Goal: Register for event/course

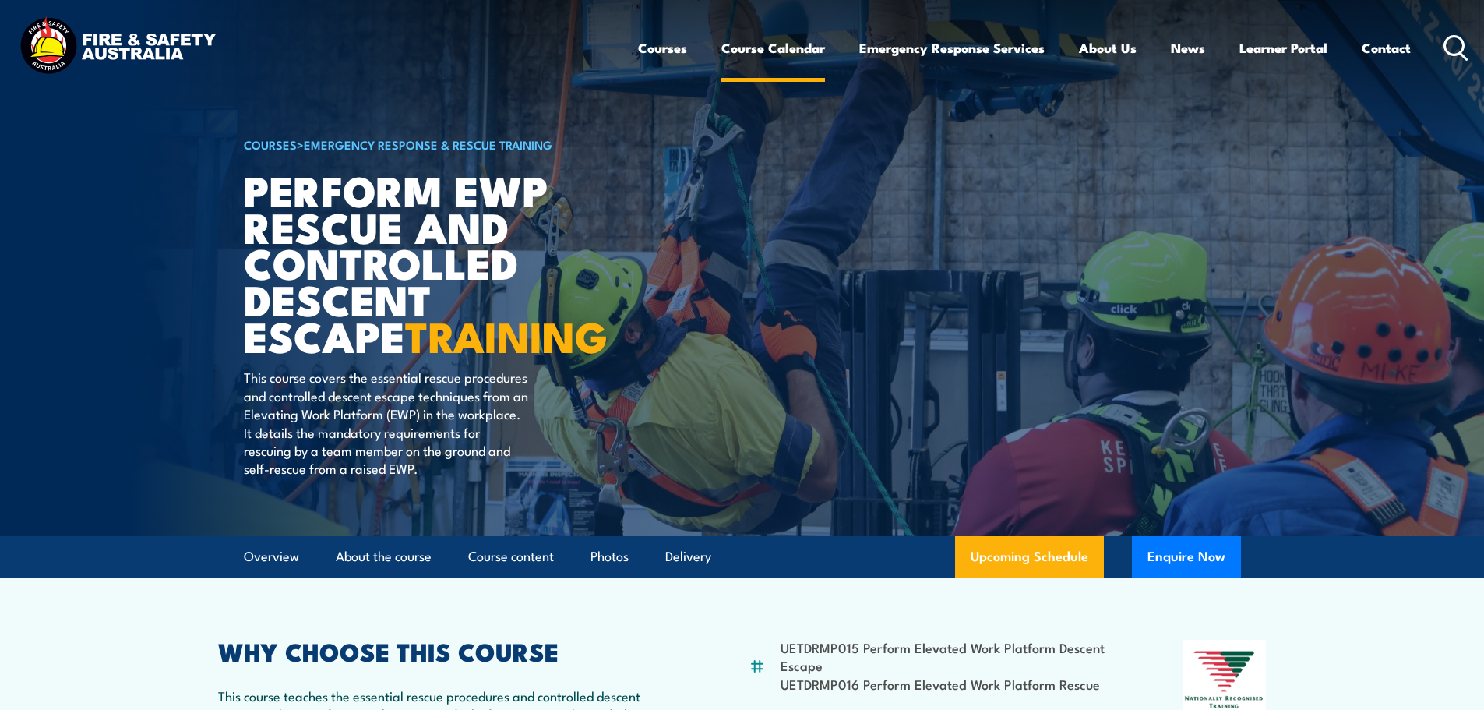
click at [796, 51] on link "Course Calendar" at bounding box center [773, 47] width 104 height 41
click at [793, 58] on link "Course Calendar" at bounding box center [773, 47] width 104 height 41
click at [796, 48] on link "Course Calendar" at bounding box center [773, 47] width 104 height 41
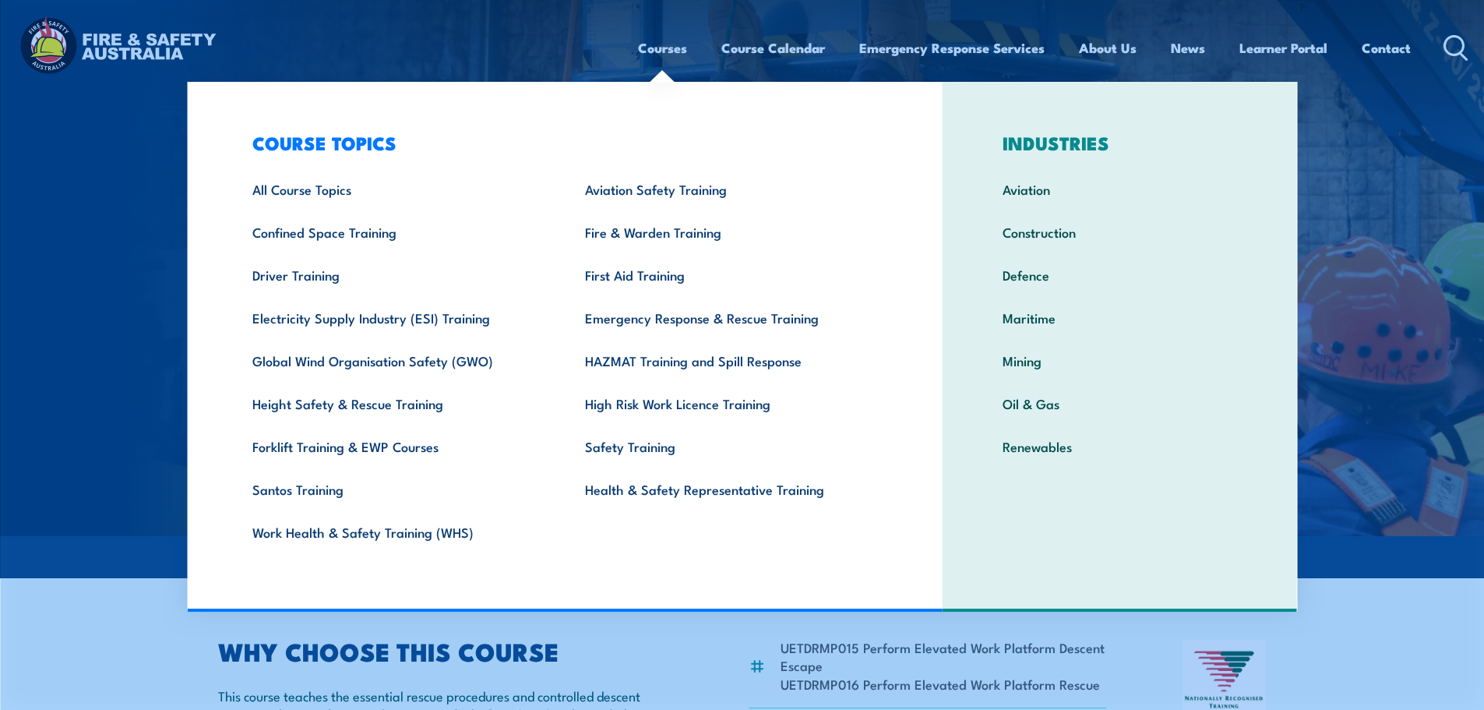
click at [672, 51] on link "Courses" at bounding box center [662, 47] width 49 height 41
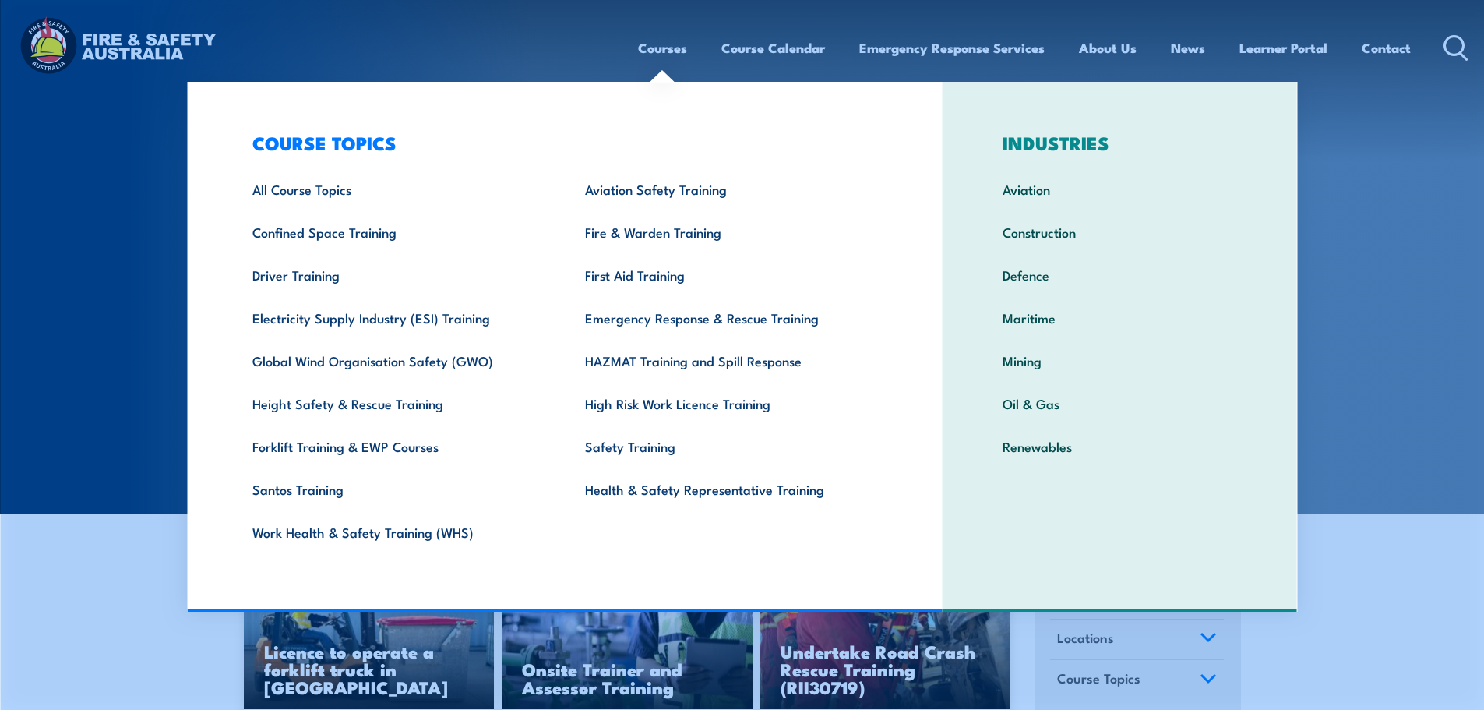
click at [601, 48] on div "Courses Course Calendar Emergency Response Services Services Overview Emergency…" at bounding box center [742, 47] width 1453 height 67
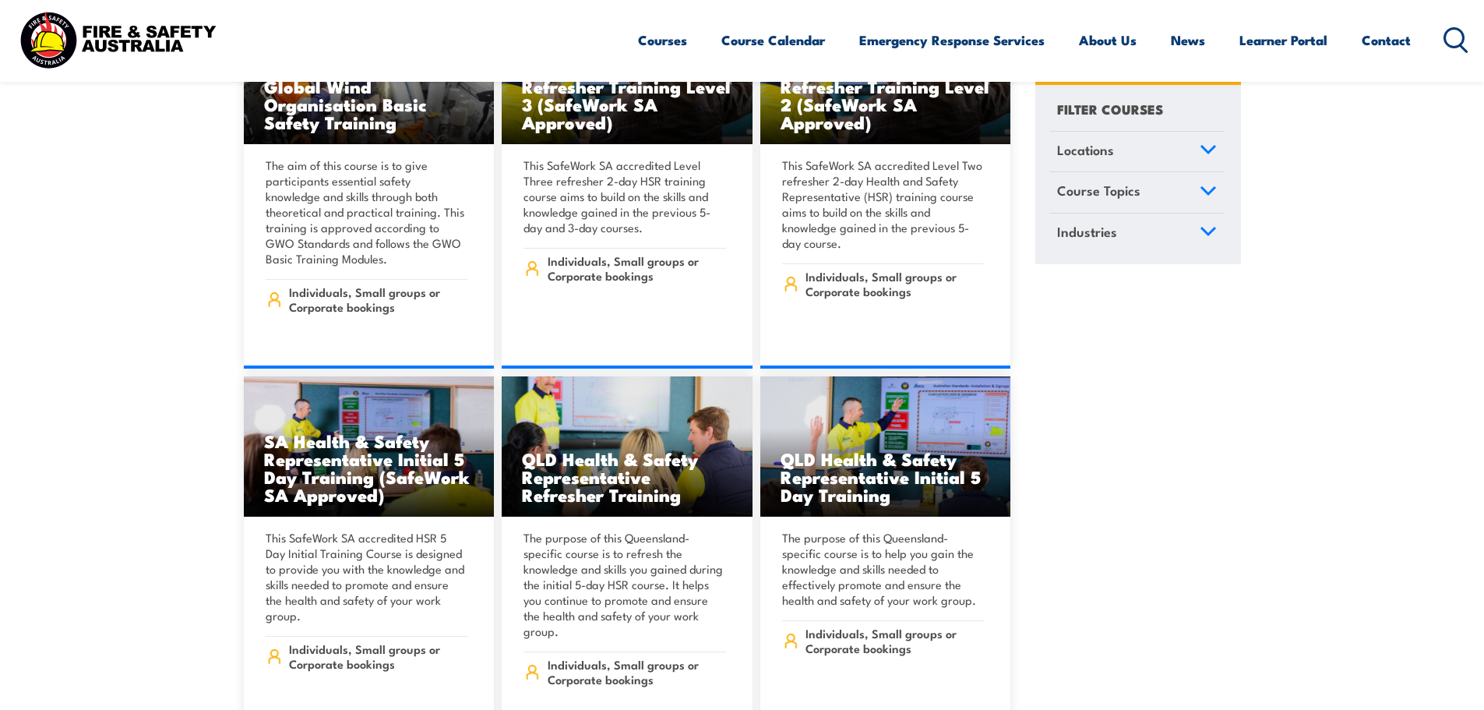
scroll to position [6700, 0]
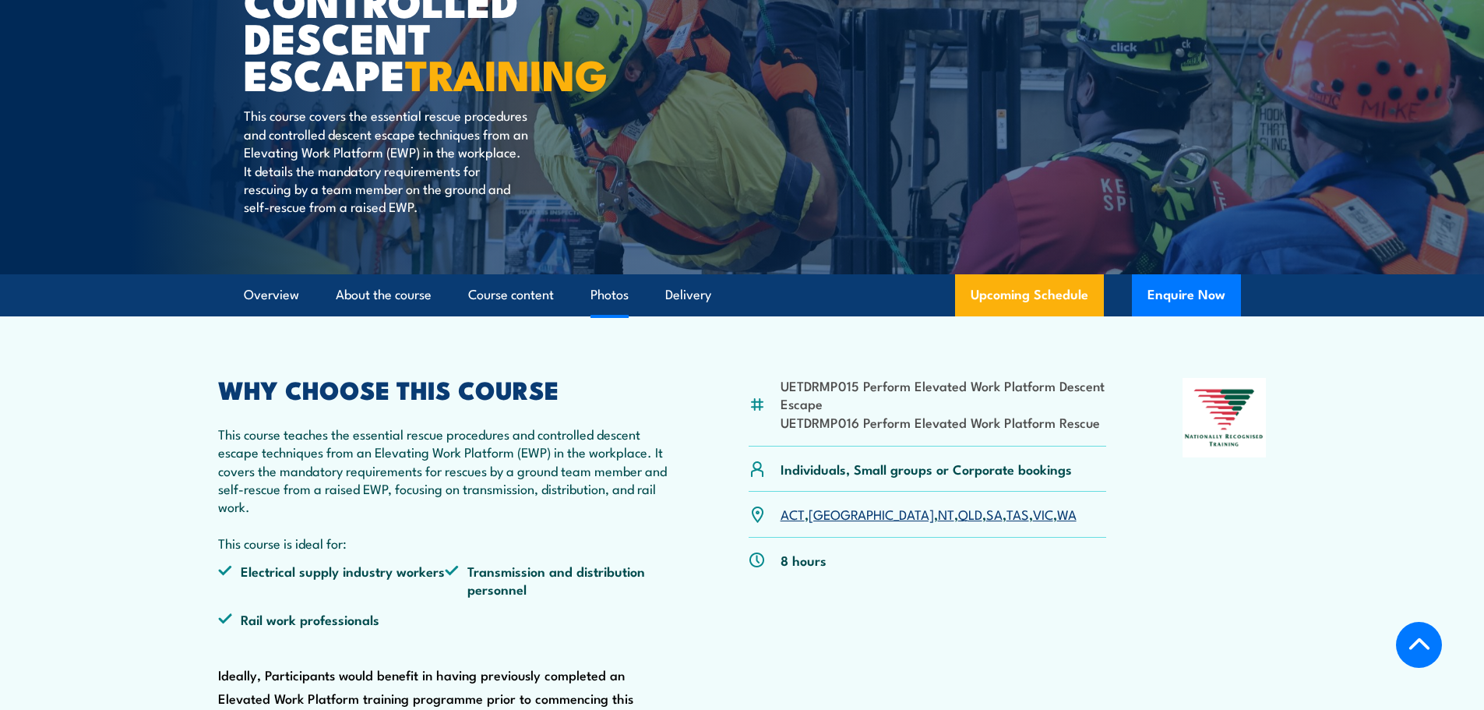
scroll to position [312, 0]
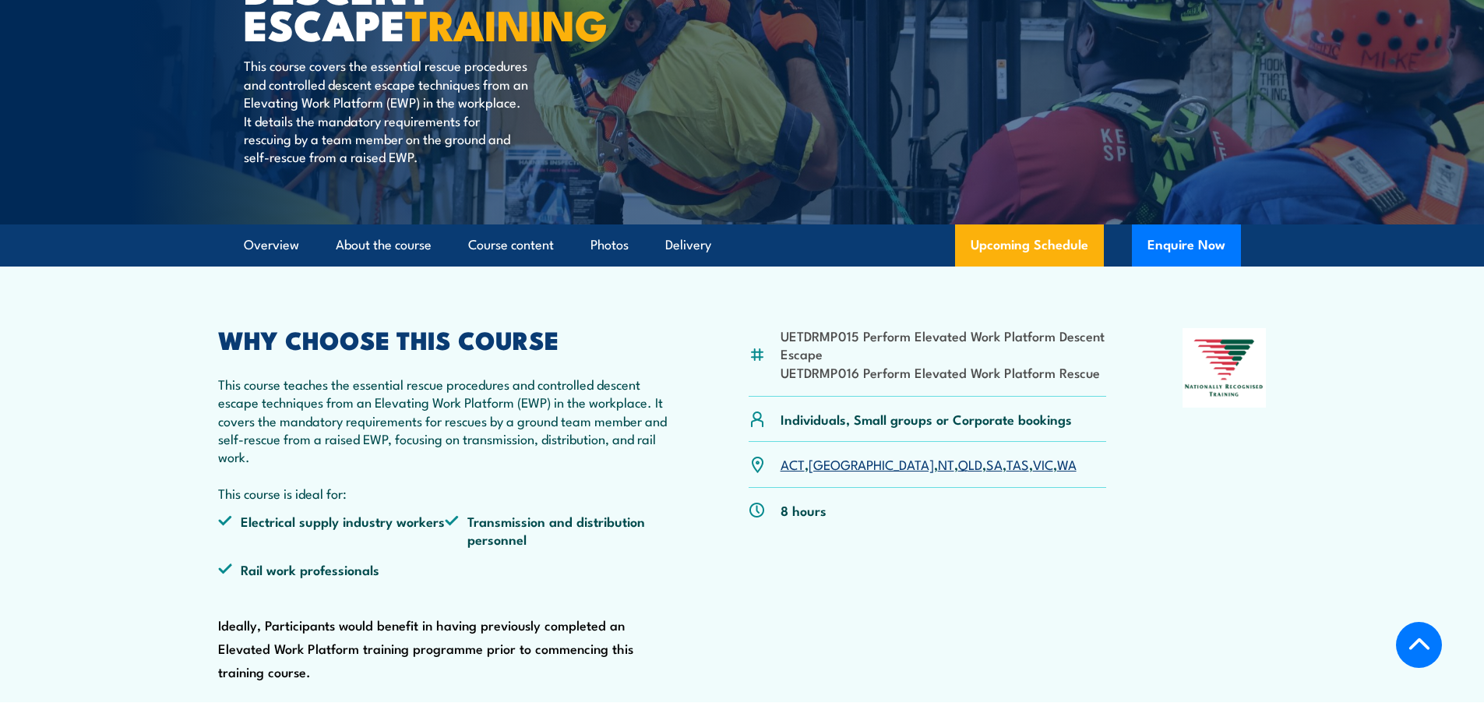
click at [785, 333] on li "UETDRMP015 Perform Elevated Work Platform Descent Escape" at bounding box center [944, 344] width 326 height 37
click at [778, 339] on div "UETDRMP015 Perform Elevated Work Platform Descent Escape UETDRMP016 Perform Ele…" at bounding box center [928, 362] width 358 height 69
click at [806, 351] on li "UETDRMP015 Perform Elevated Work Platform Descent Escape" at bounding box center [944, 344] width 326 height 37
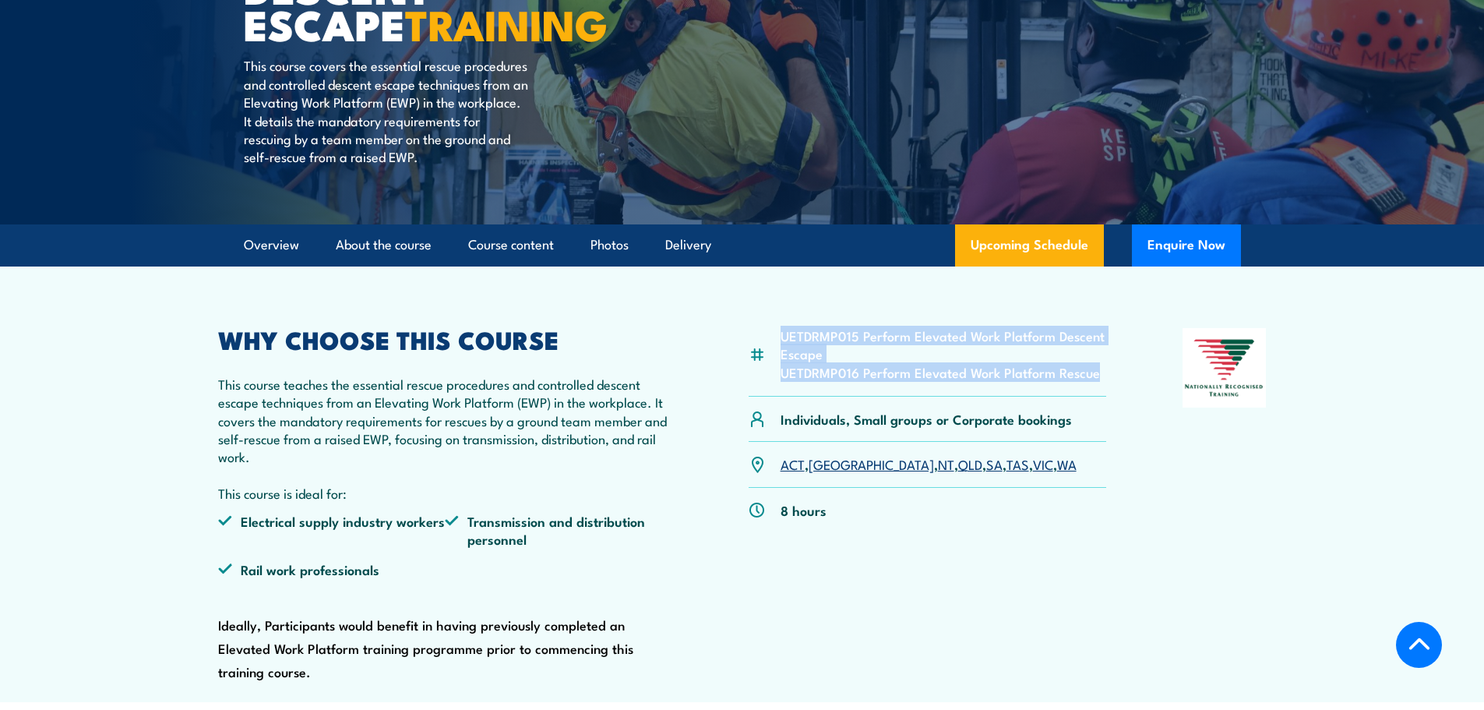
drag, startPoint x: 784, startPoint y: 333, endPoint x: 1134, endPoint y: 375, distance: 352.2
click at [1134, 375] on div "UETDRMP015 Perform Elevated Work Platform Descent Escape UETDRMP016 Perform Ele…" at bounding box center [742, 505] width 1049 height 355
copy ul "UETDRMP015 Perform Elevated Work Platform Descent Escape UETDRMP016 Perform Ele…"
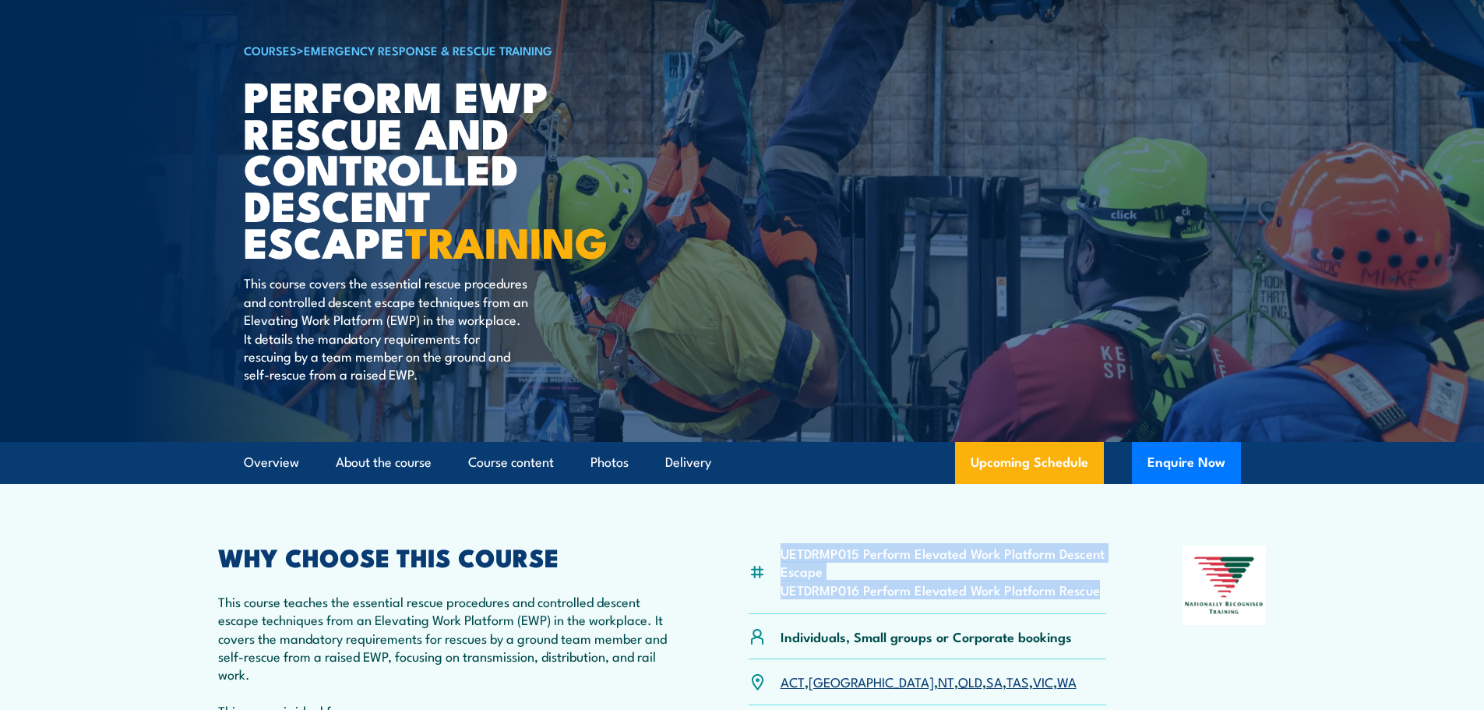
scroll to position [0, 0]
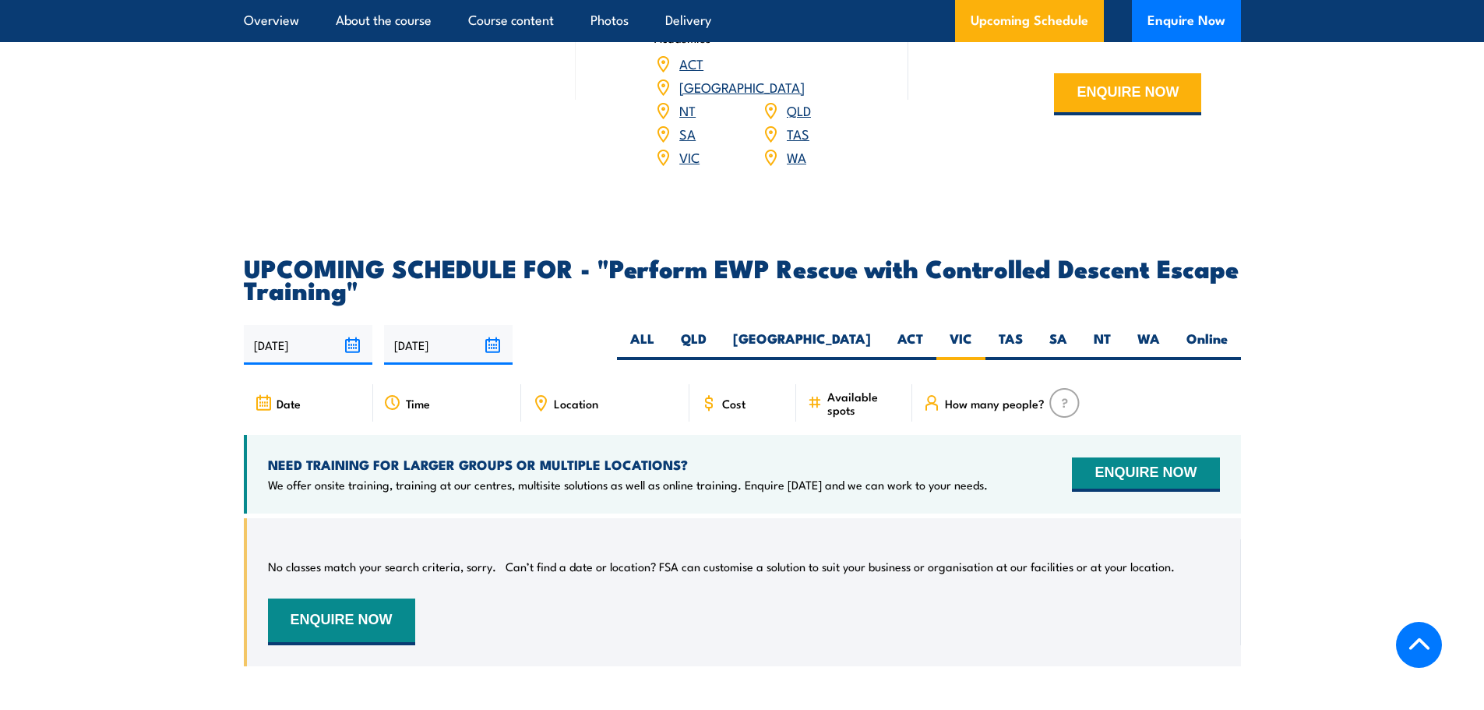
scroll to position [2375, 0]
click at [594, 397] on span "Location" at bounding box center [576, 403] width 44 height 13
click at [579, 397] on span "Location" at bounding box center [576, 403] width 44 height 13
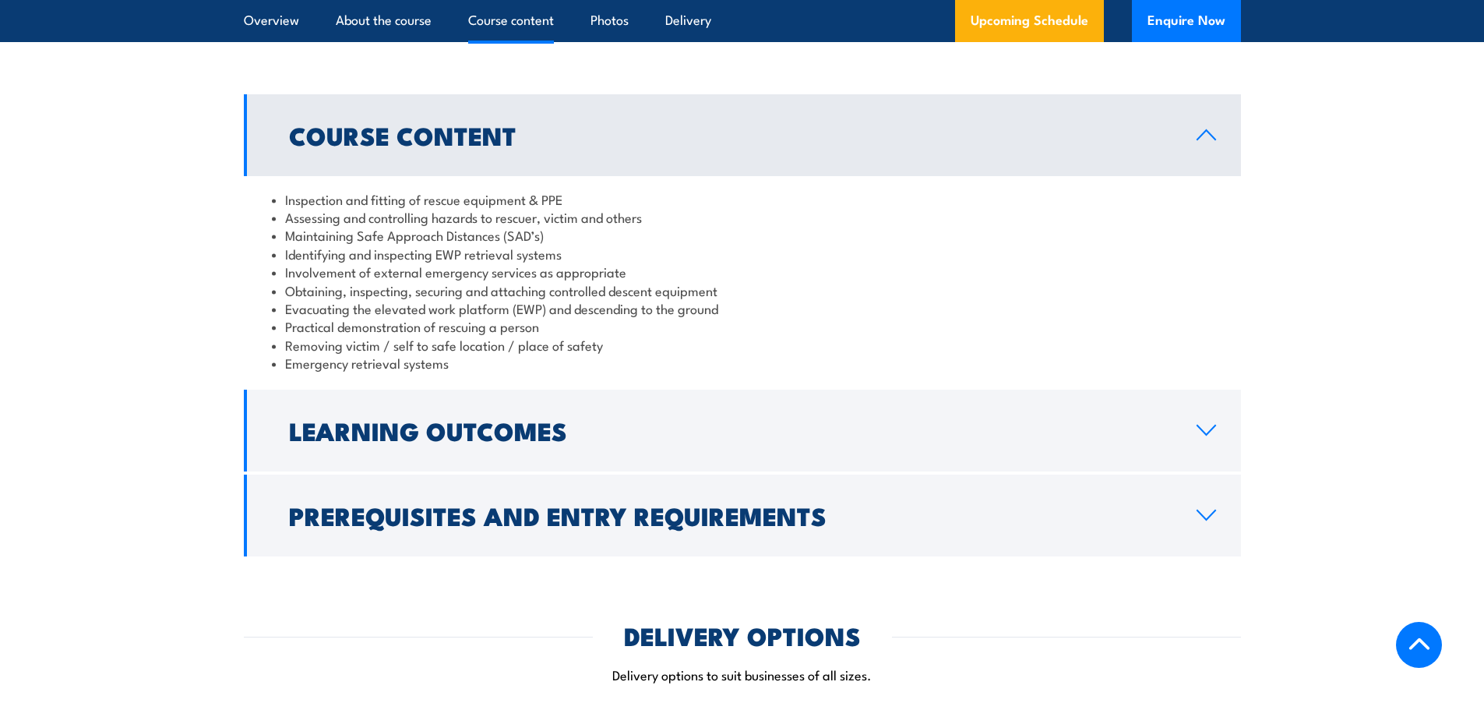
scroll to position [1595, 0]
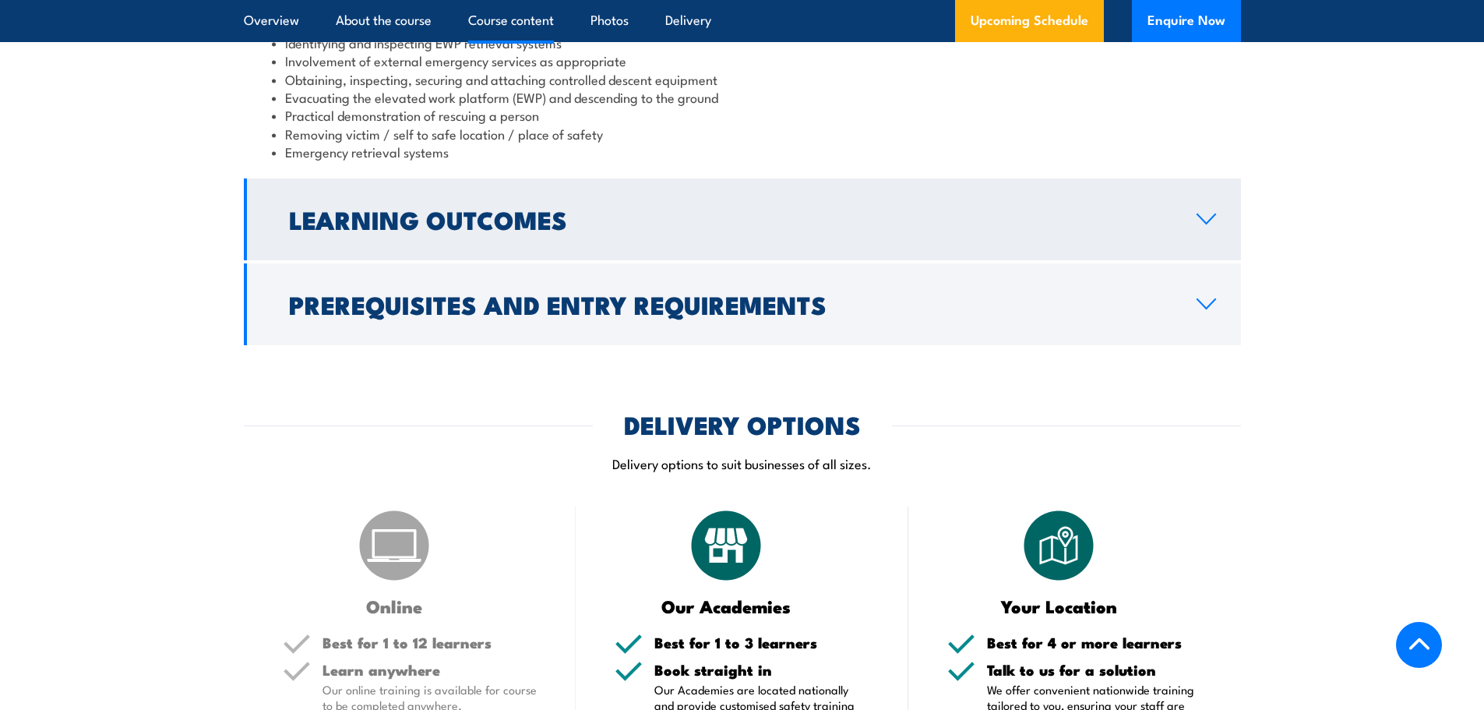
click at [573, 234] on link "Learning Outcomes" at bounding box center [742, 219] width 997 height 82
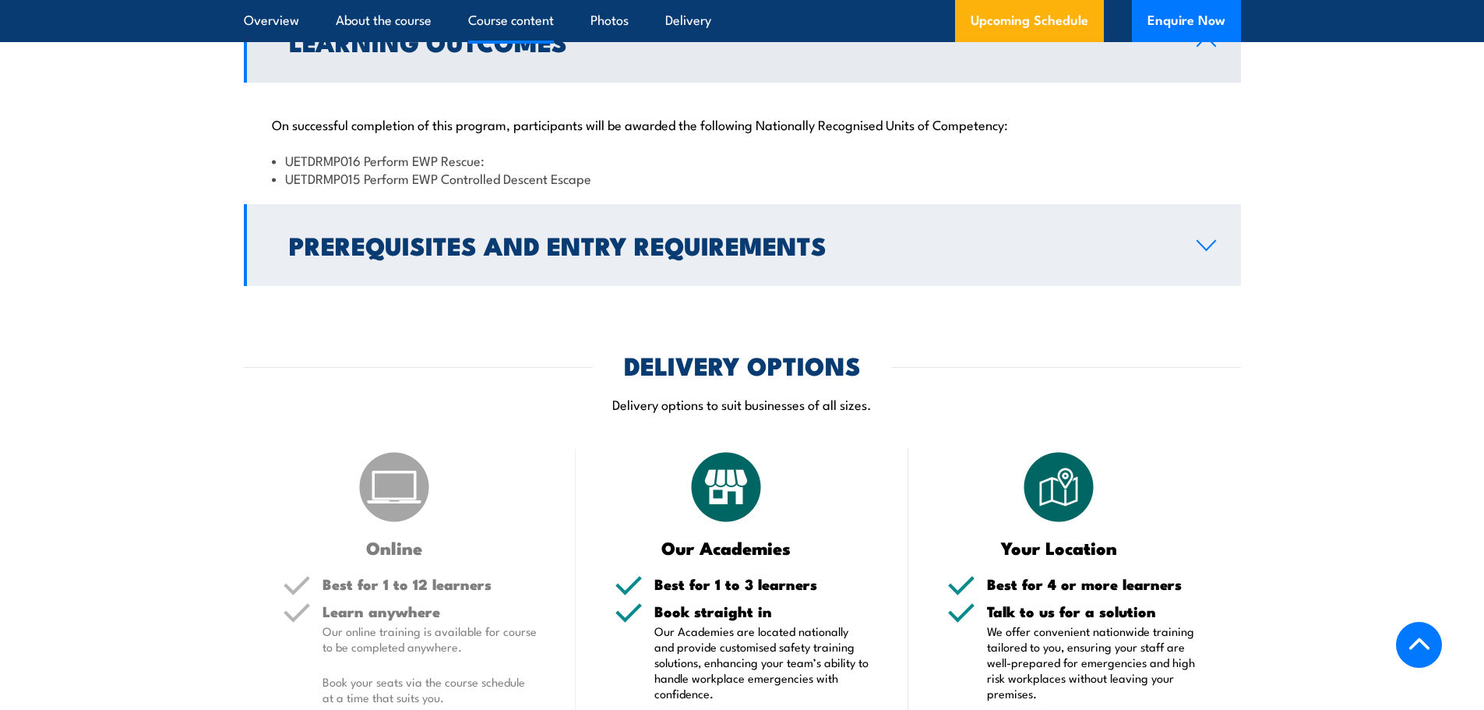
click at [576, 276] on link "Prerequisites and Entry Requirements" at bounding box center [742, 245] width 997 height 82
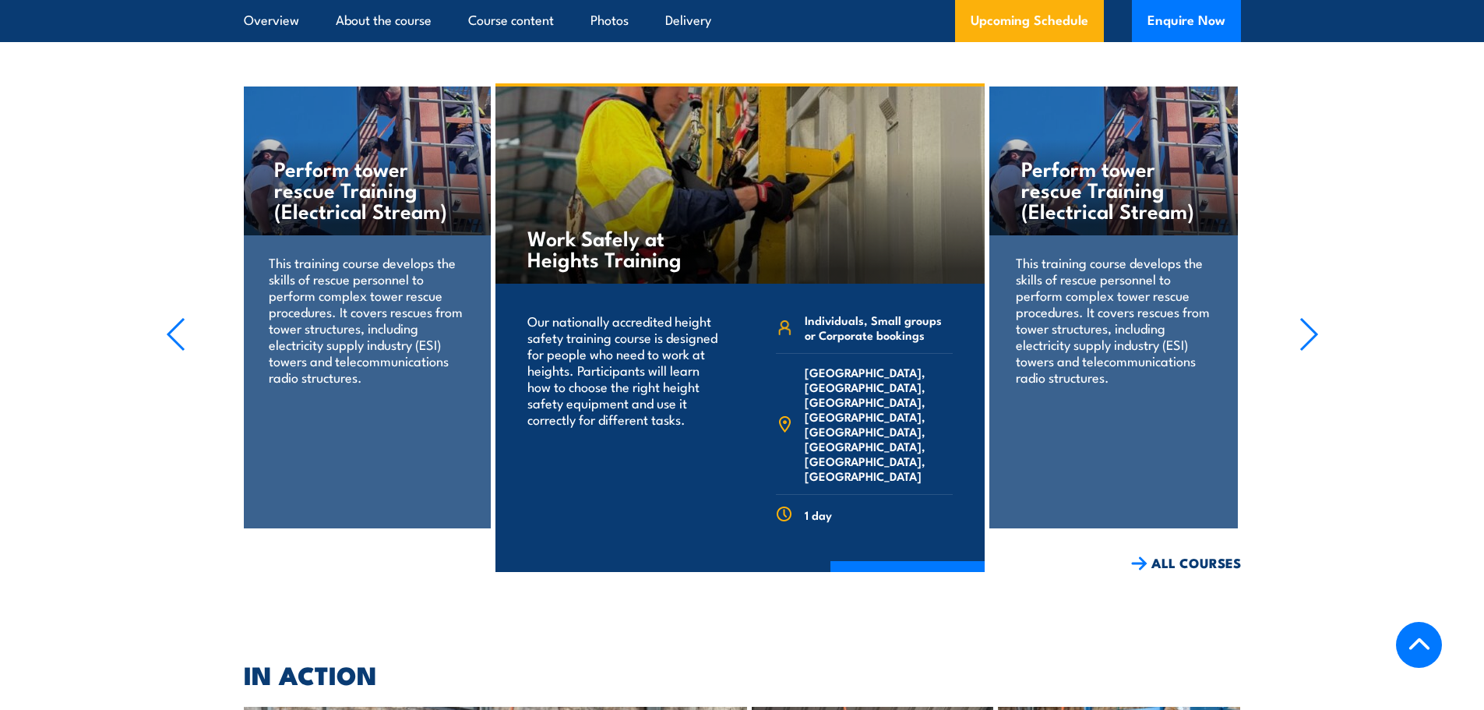
scroll to position [2887, 0]
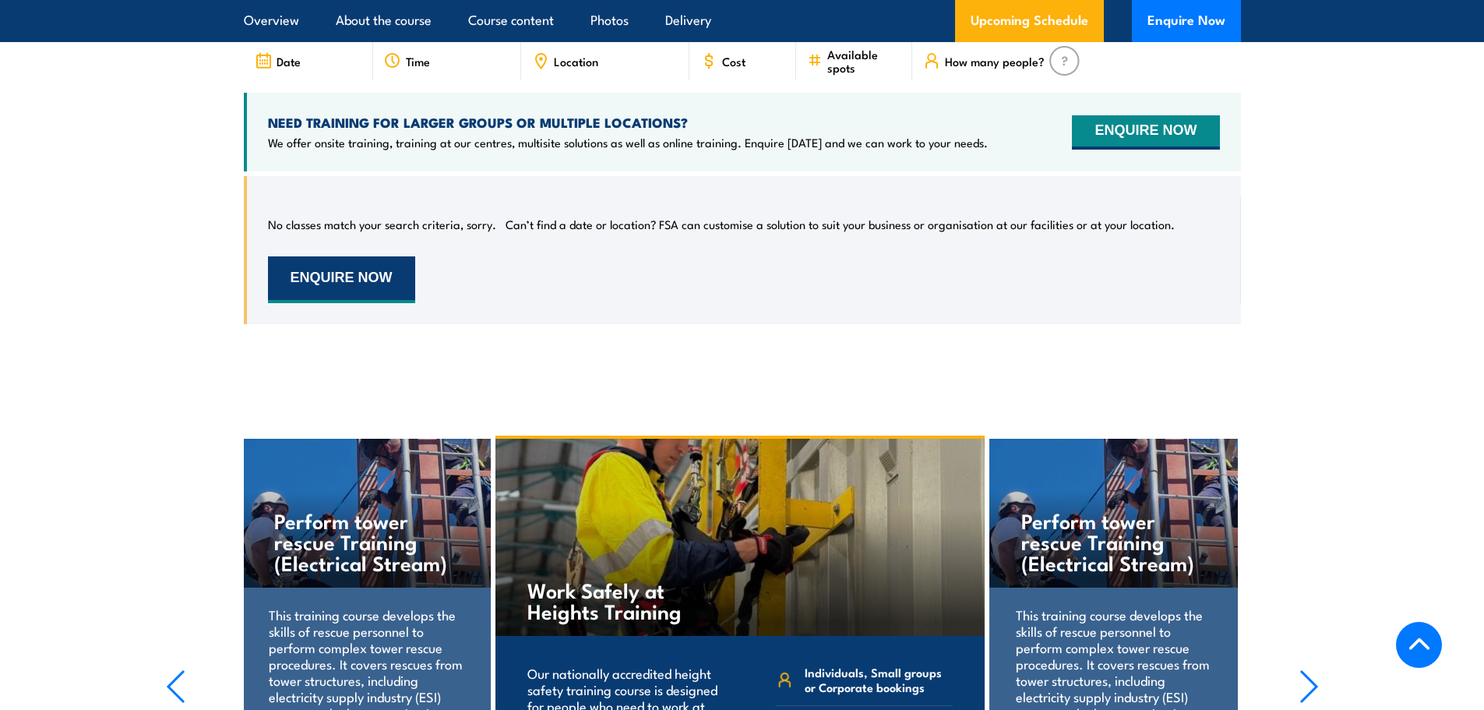
click at [376, 256] on button "ENQUIRE NOW" at bounding box center [341, 279] width 147 height 47
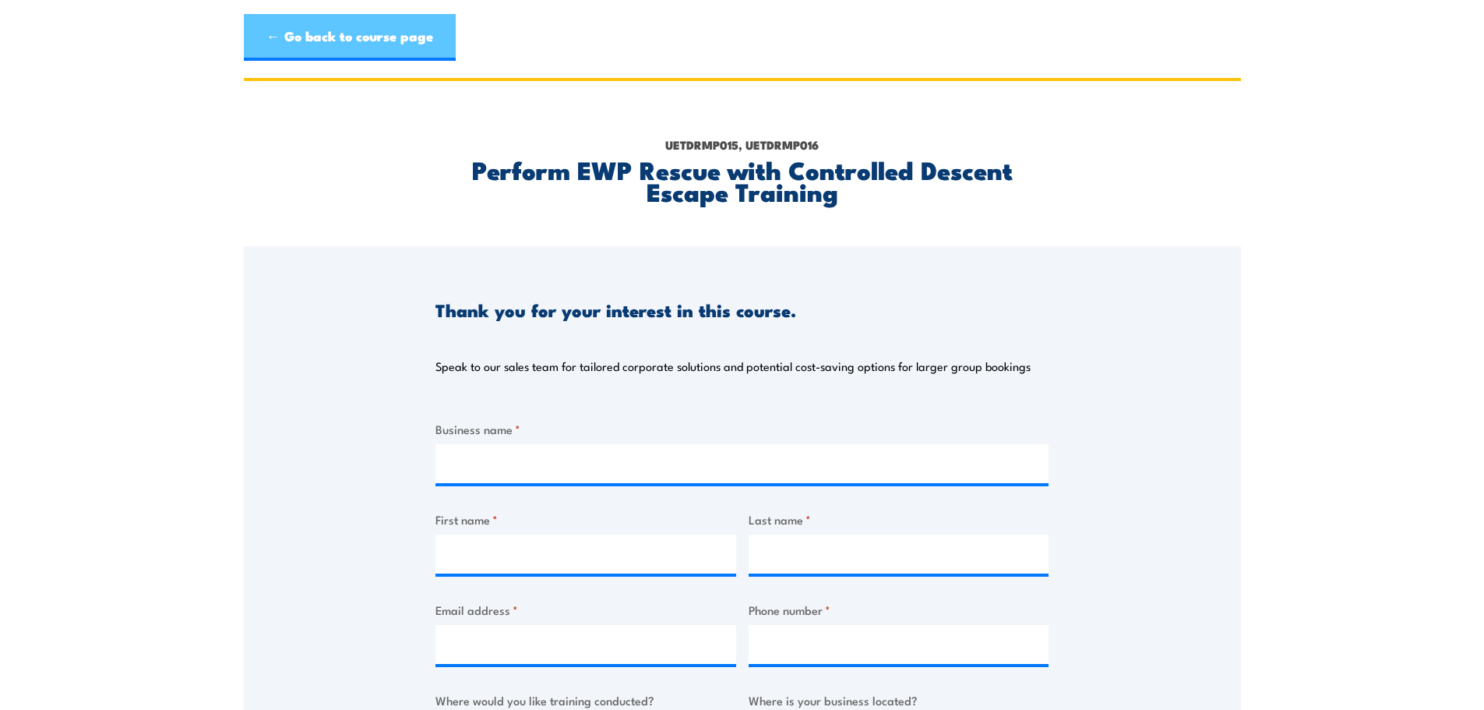
click at [298, 47] on link "← Go back to course page" at bounding box center [350, 37] width 212 height 47
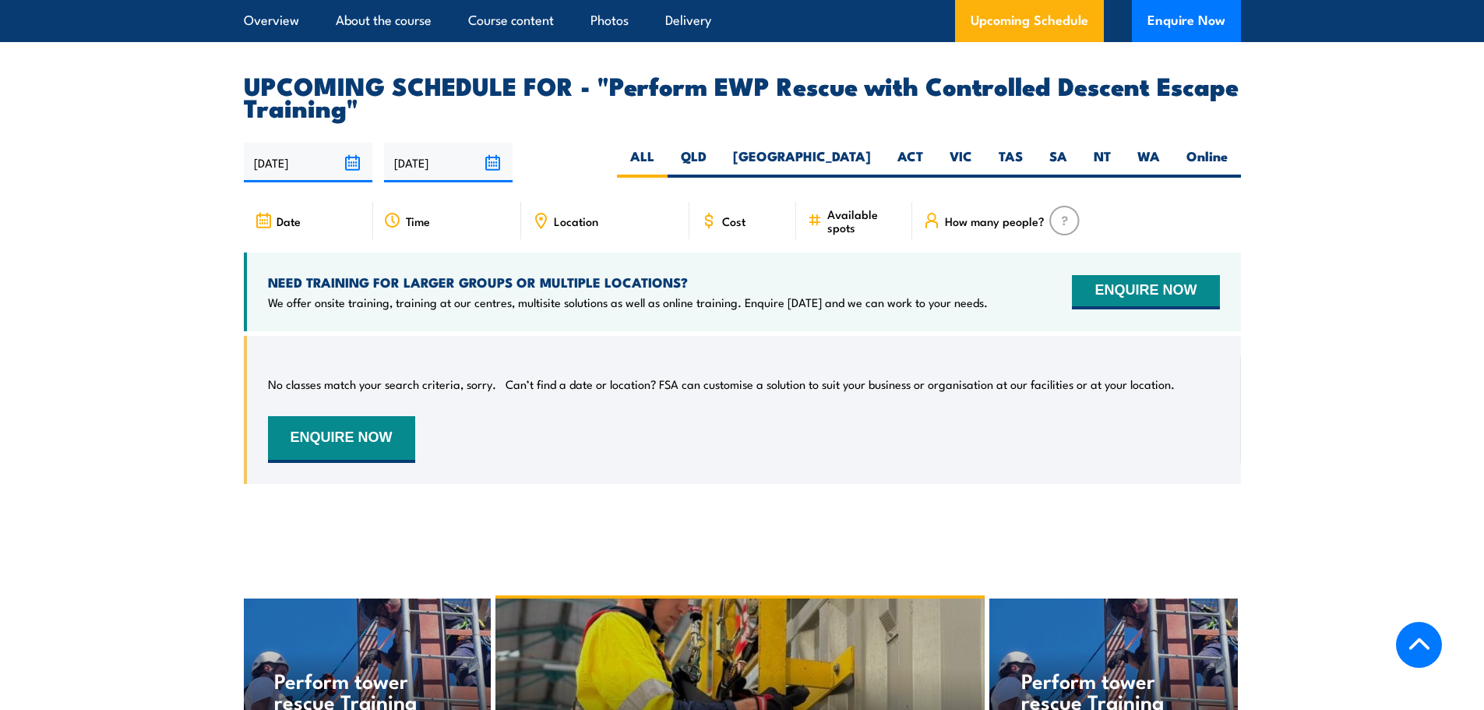
scroll to position [2530, 0]
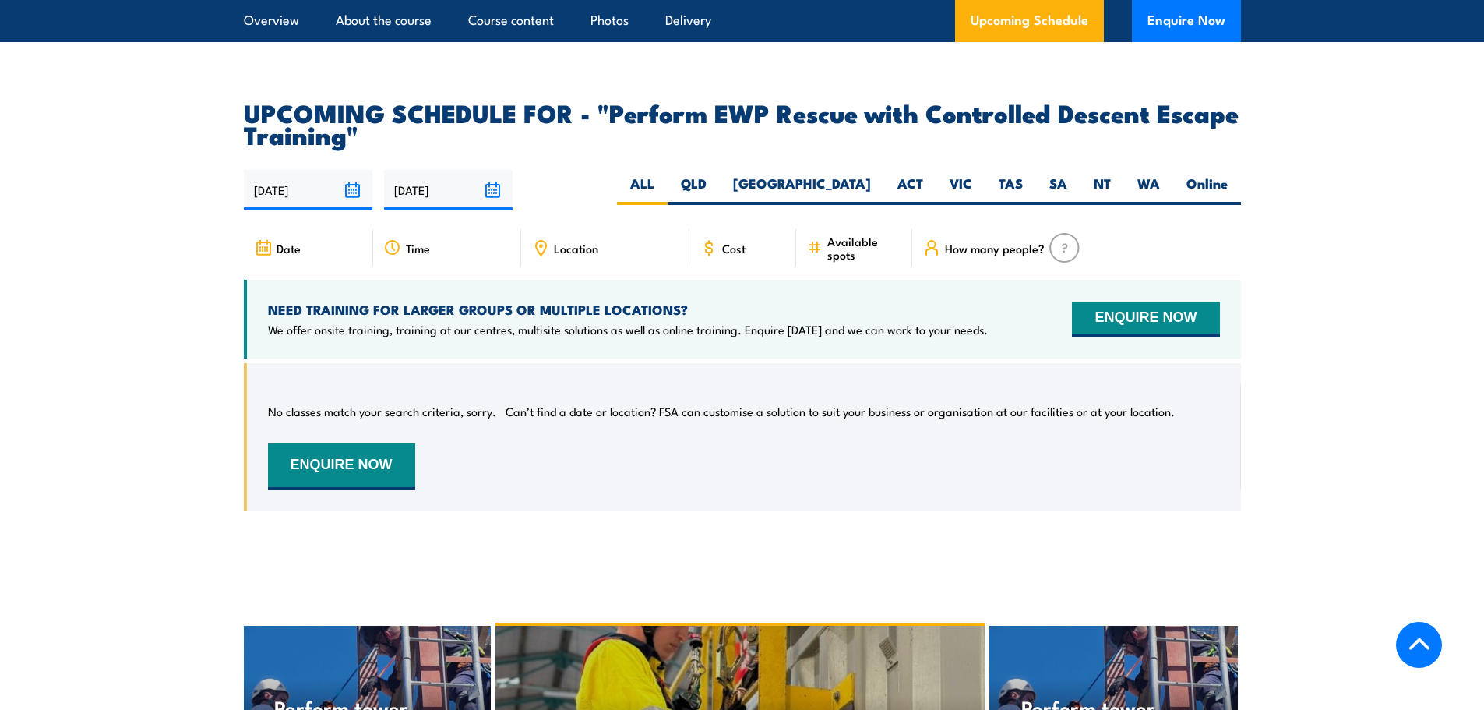
click at [841, 234] on span "Available spots" at bounding box center [864, 247] width 74 height 26
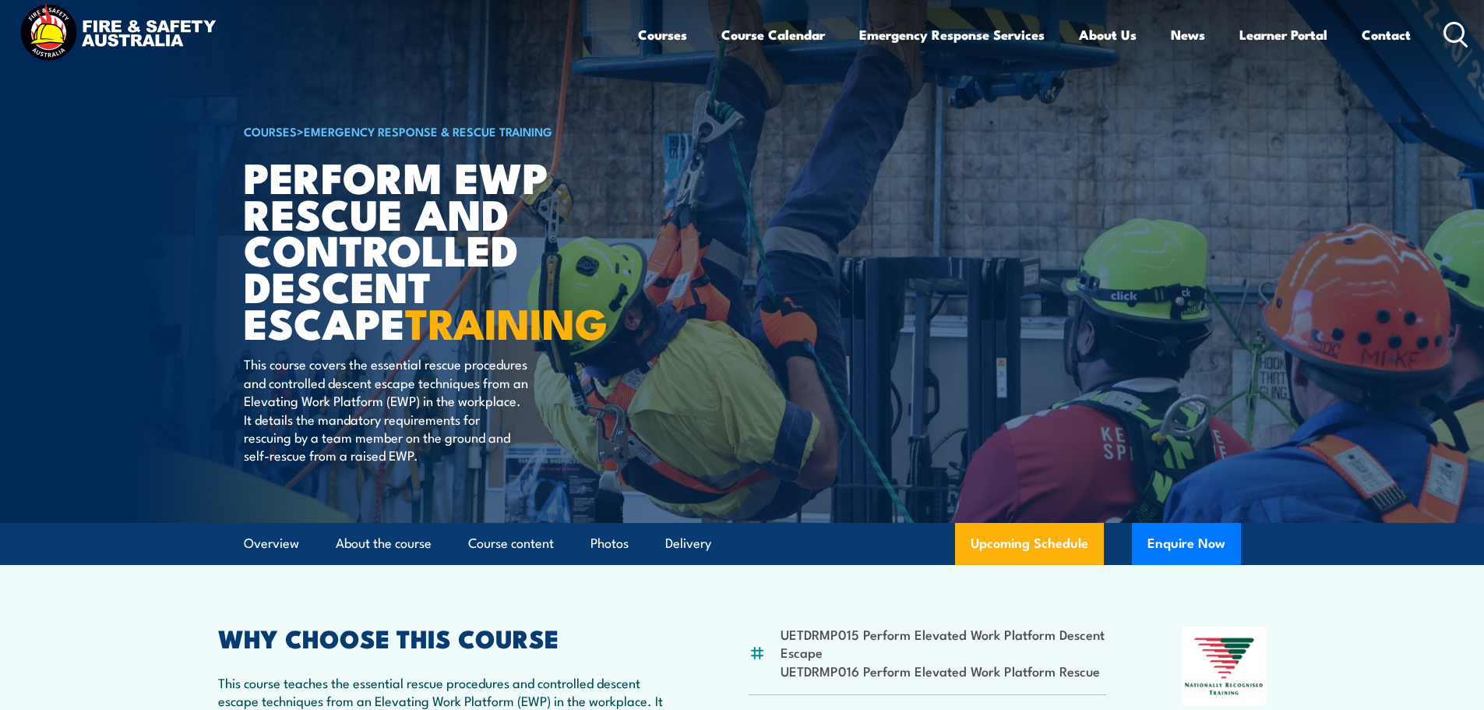
scroll to position [0, 0]
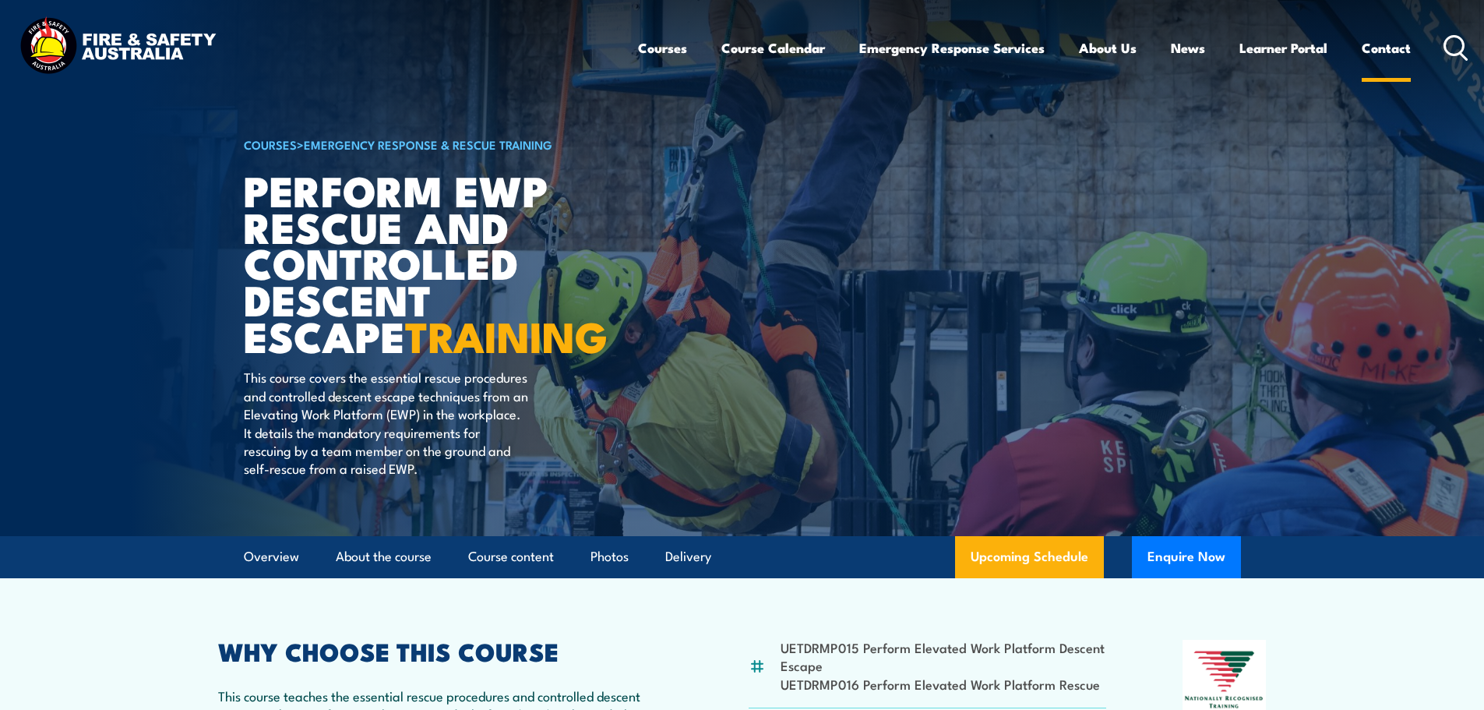
click at [1388, 45] on link "Contact" at bounding box center [1386, 47] width 49 height 41
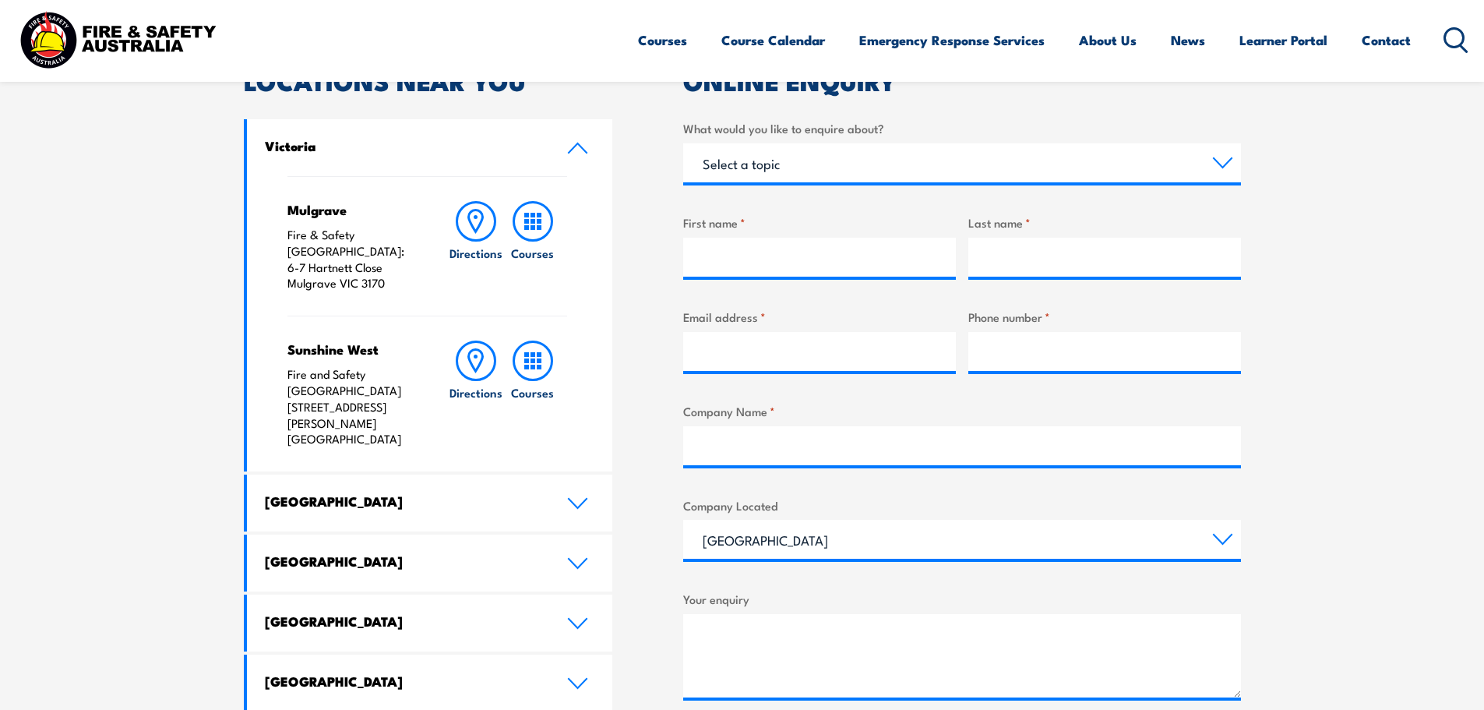
scroll to position [467, 0]
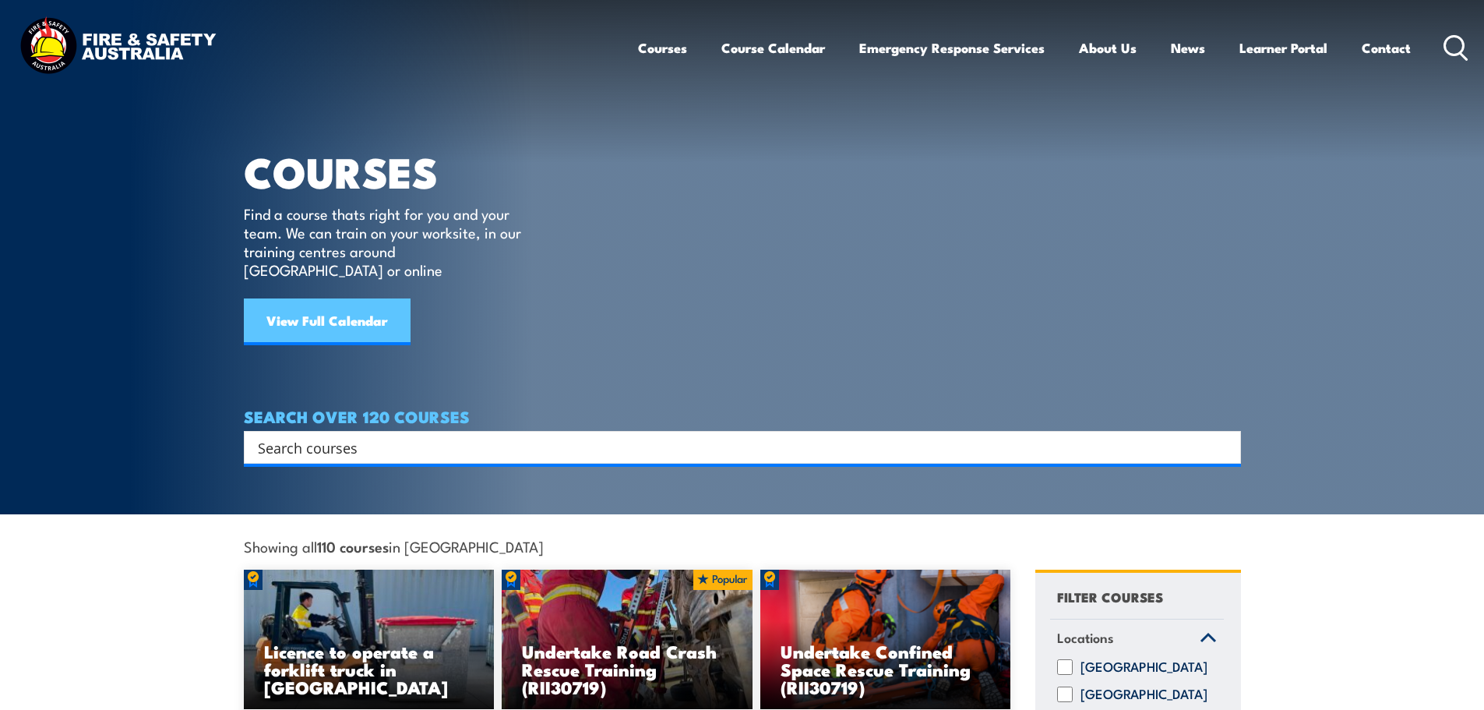
click at [354, 298] on link "View Full Calendar" at bounding box center [327, 321] width 167 height 47
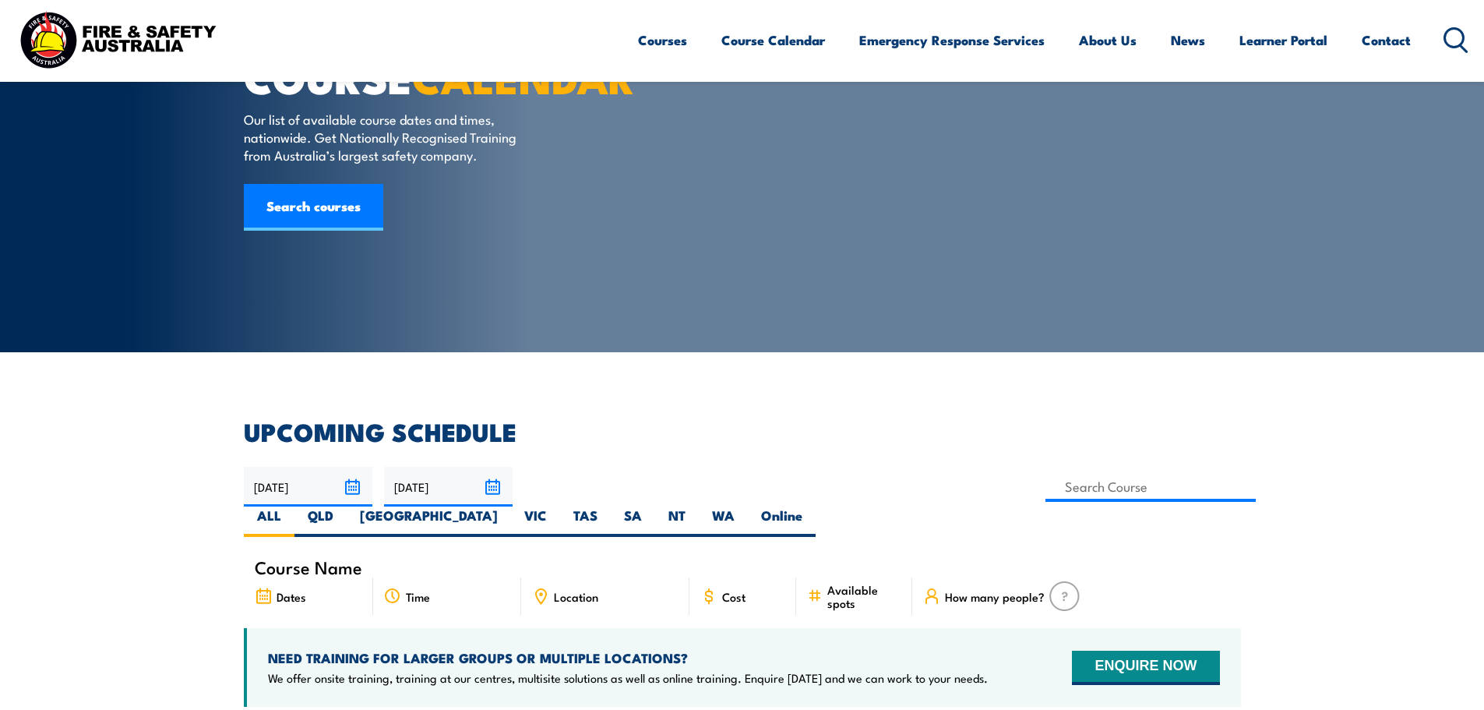
scroll to position [78, 0]
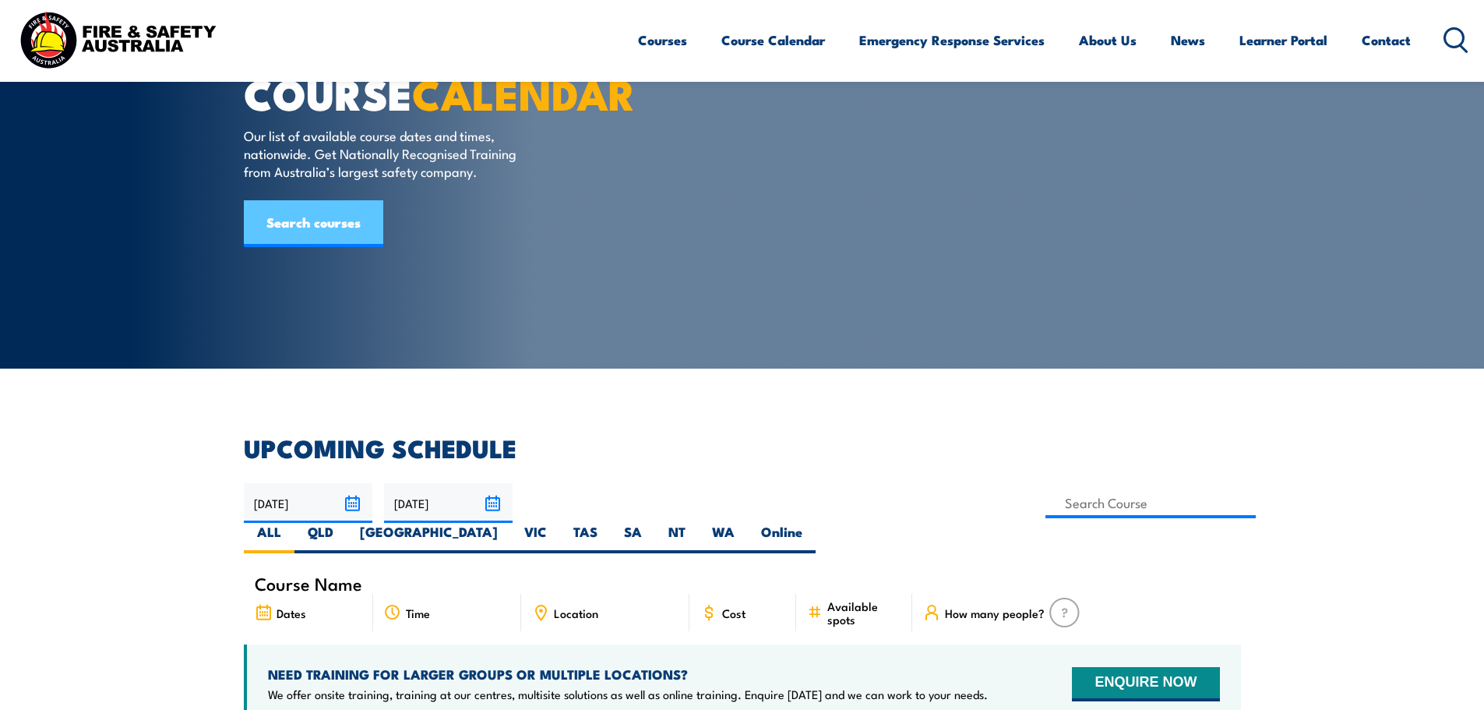
click at [340, 247] on link "Search courses" at bounding box center [313, 223] width 139 height 47
click at [341, 247] on link "Search courses" at bounding box center [313, 223] width 139 height 47
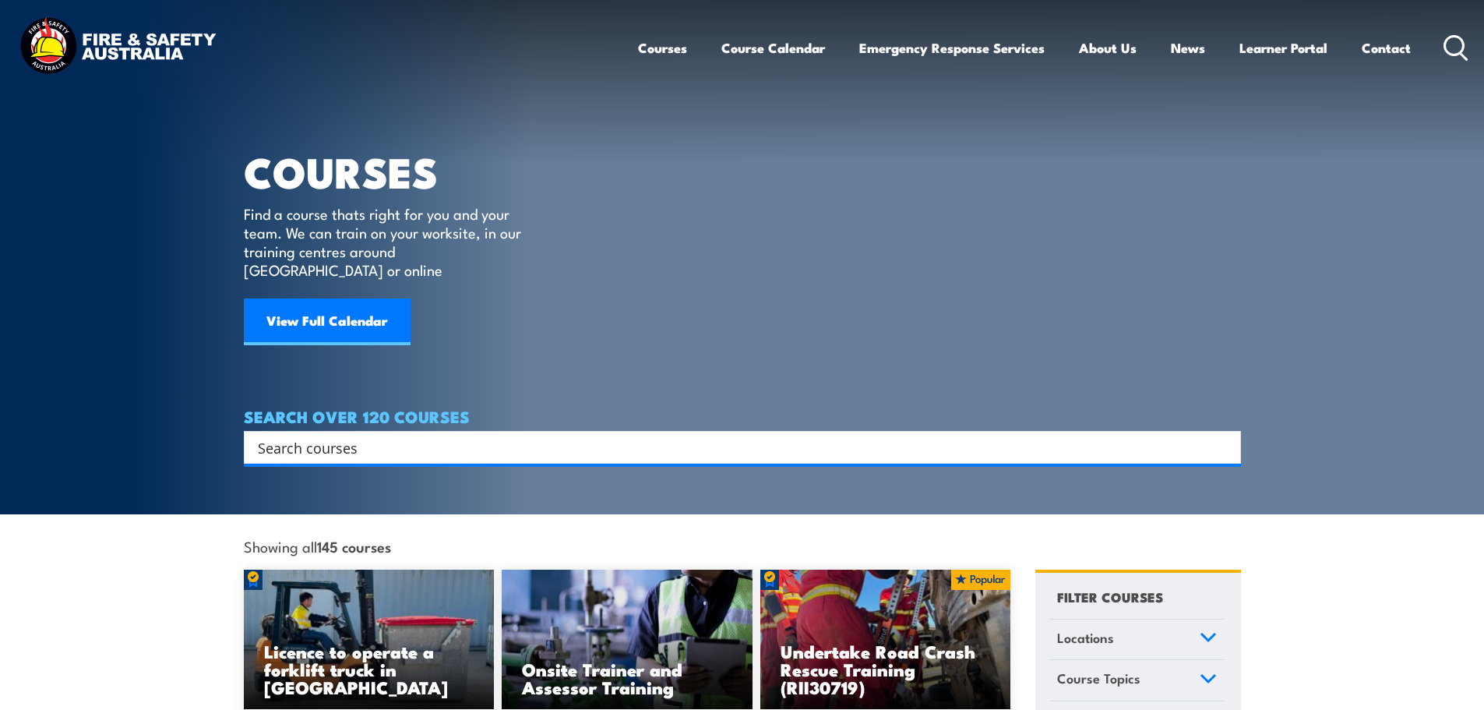
click at [467, 431] on div "Search" at bounding box center [742, 447] width 997 height 33
click at [417, 435] on input "Search input" at bounding box center [732, 446] width 949 height 23
paste input "UETDRMP015 Perform Elevated Work Platform Descent Escape UETDRMP016 Perform Ele…"
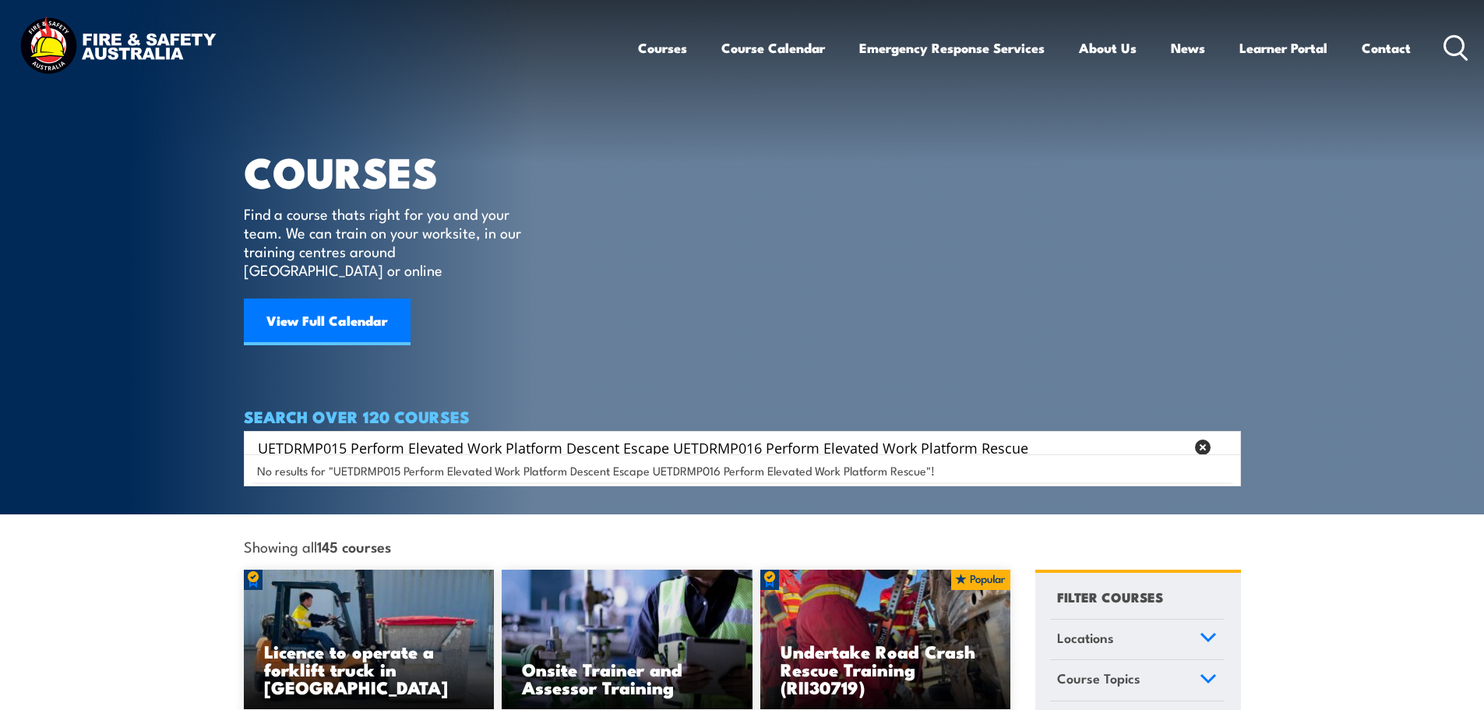
type input "UETDRMP015 Perform Elevated Work Platform Descent Escape UETDRMP016 Perform Ele…"
click at [659, 481] on div "No results for "UETDRMP015 Perform Elevated Work Platform Descent Escape UETDRM…" at bounding box center [742, 470] width 989 height 24
click at [756, 470] on span "No results for "UETDRMP015 Perform Elevated Work Platform Descent Escape UETDRM…" at bounding box center [596, 470] width 678 height 15
click at [351, 298] on link "View Full Calendar" at bounding box center [327, 321] width 167 height 47
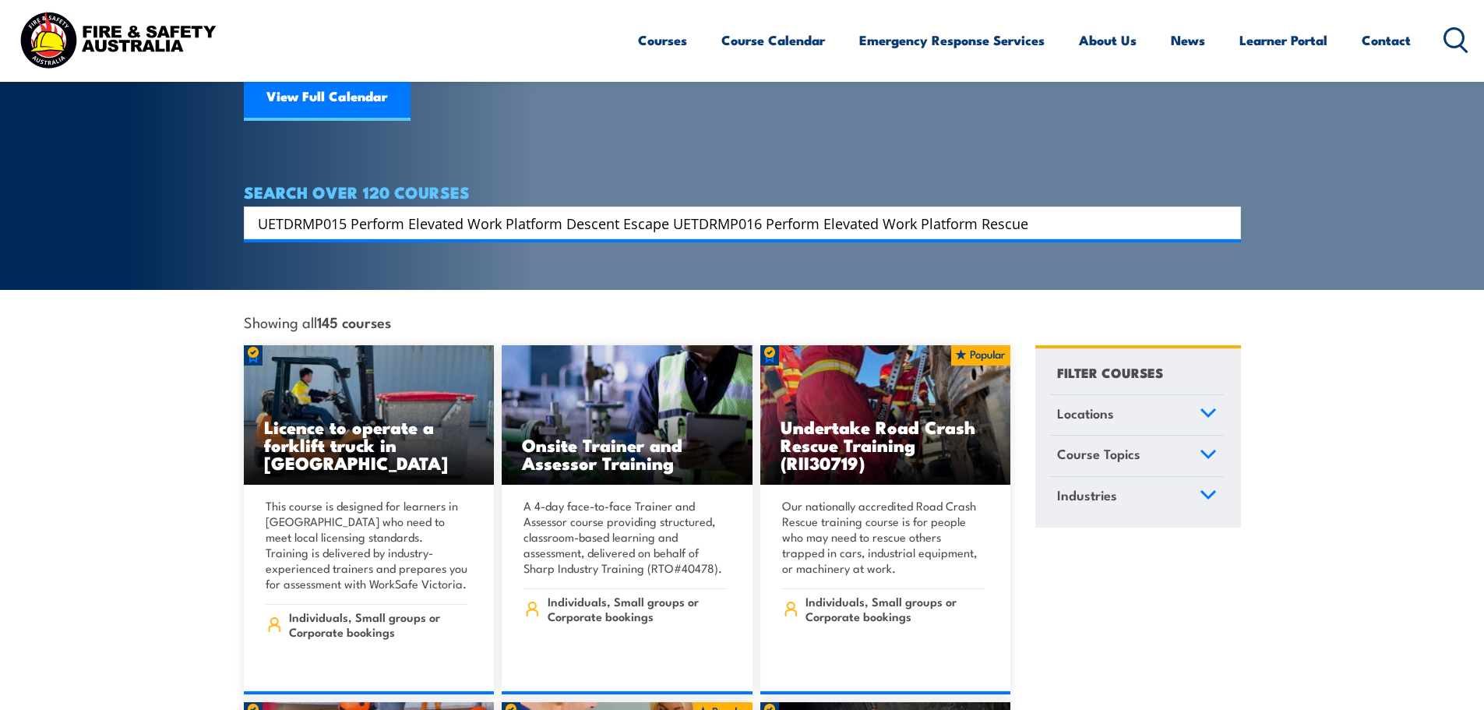
scroll to position [234, 0]
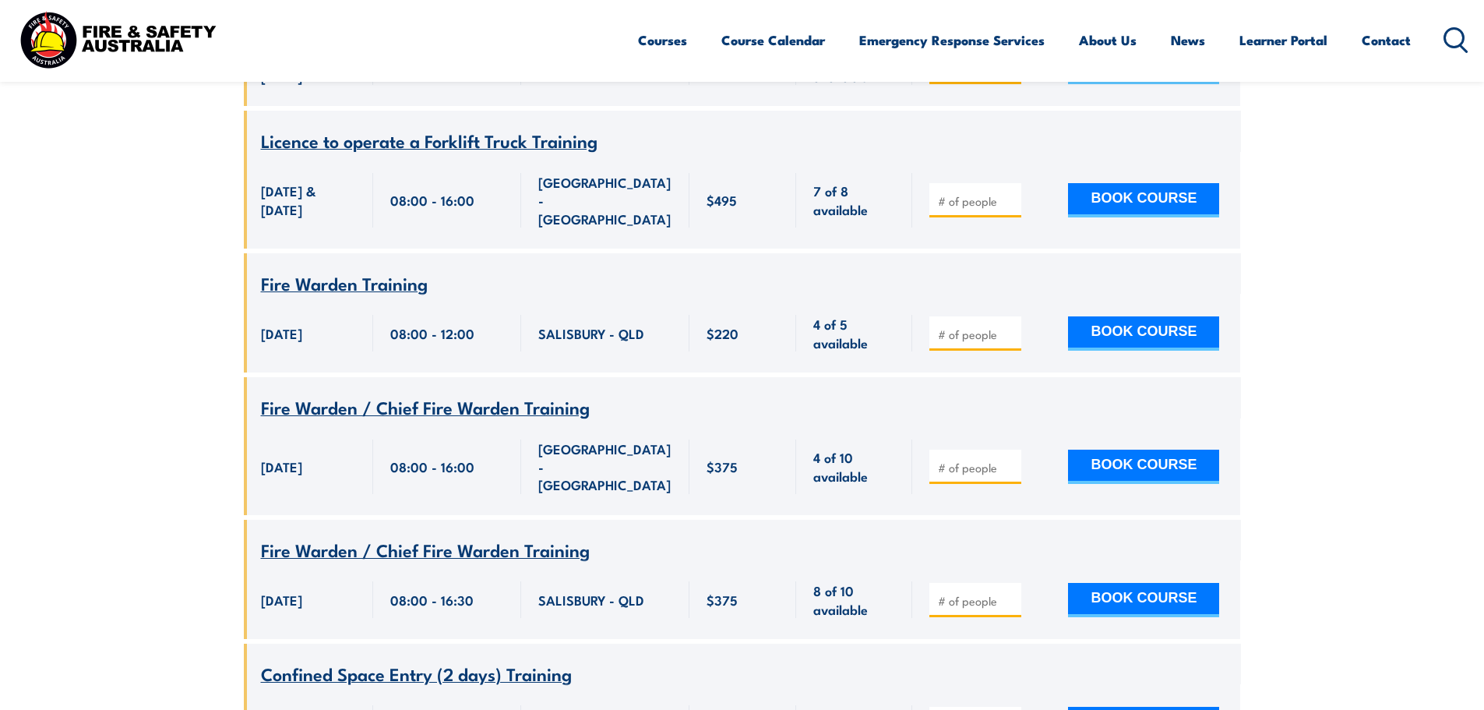
scroll to position [24540, 0]
